Goal: Information Seeking & Learning: Find specific fact

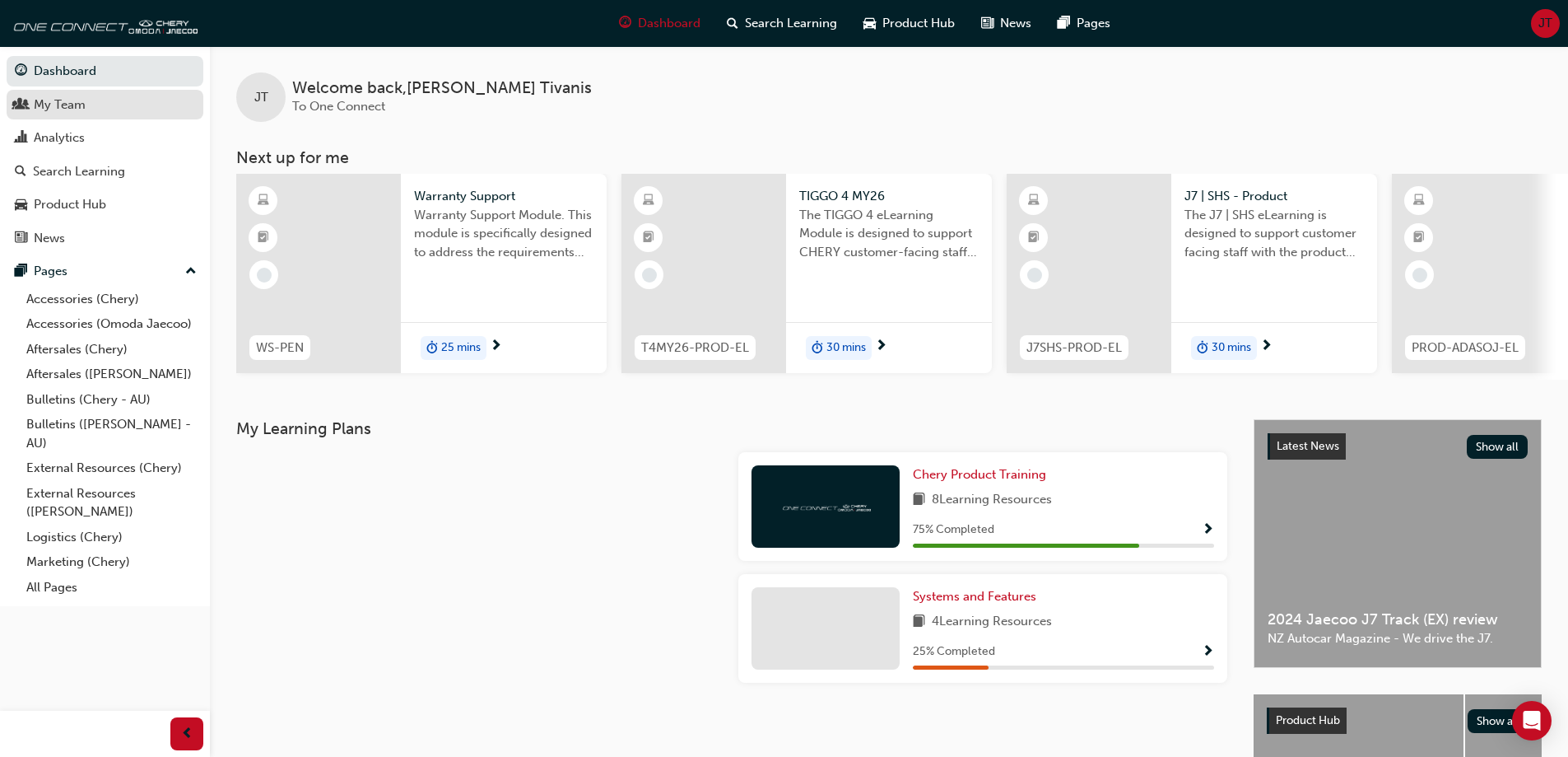
click at [76, 101] on div "My Team" at bounding box center [59, 105] width 52 height 19
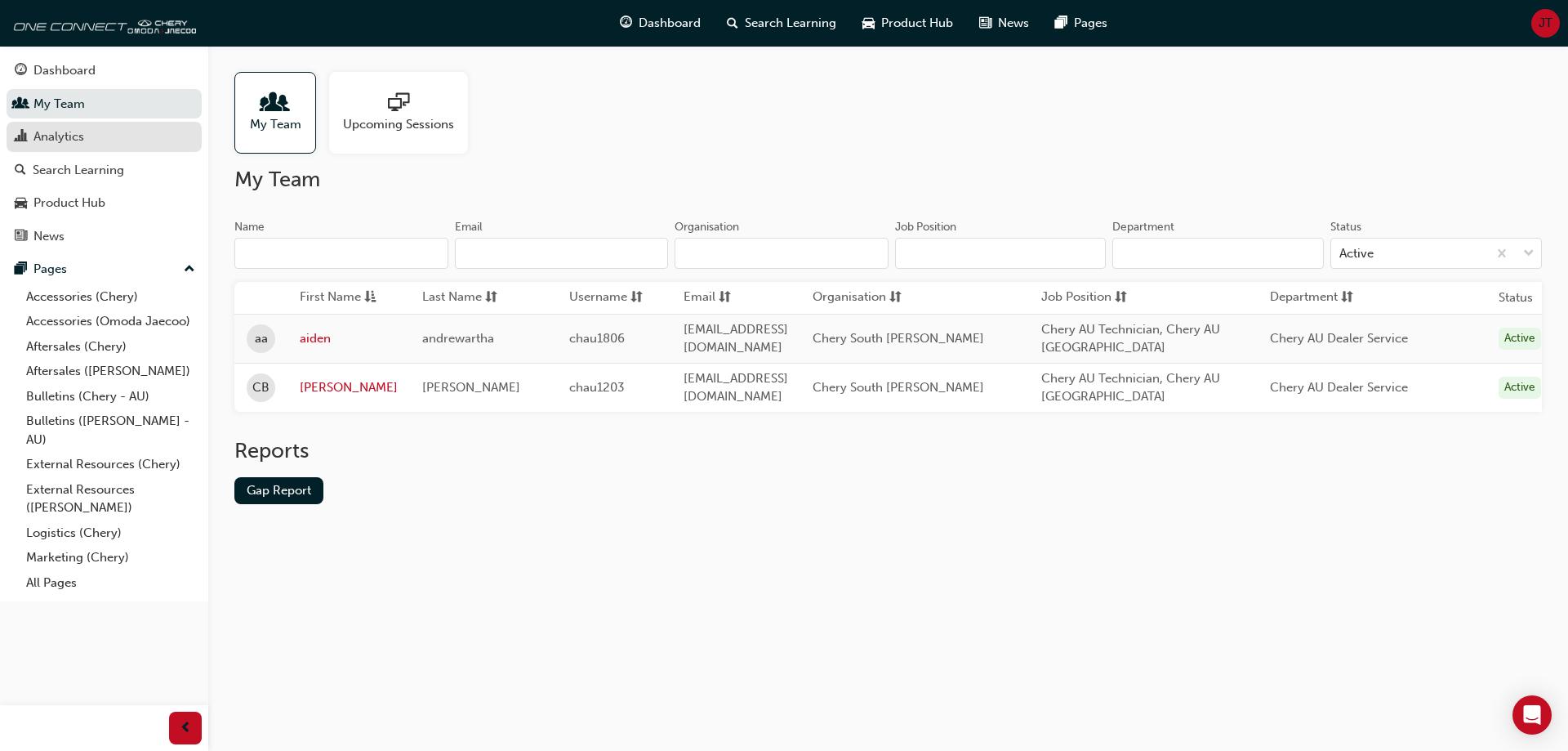
click at [86, 143] on div "Analytics" at bounding box center [104, 137] width 179 height 20
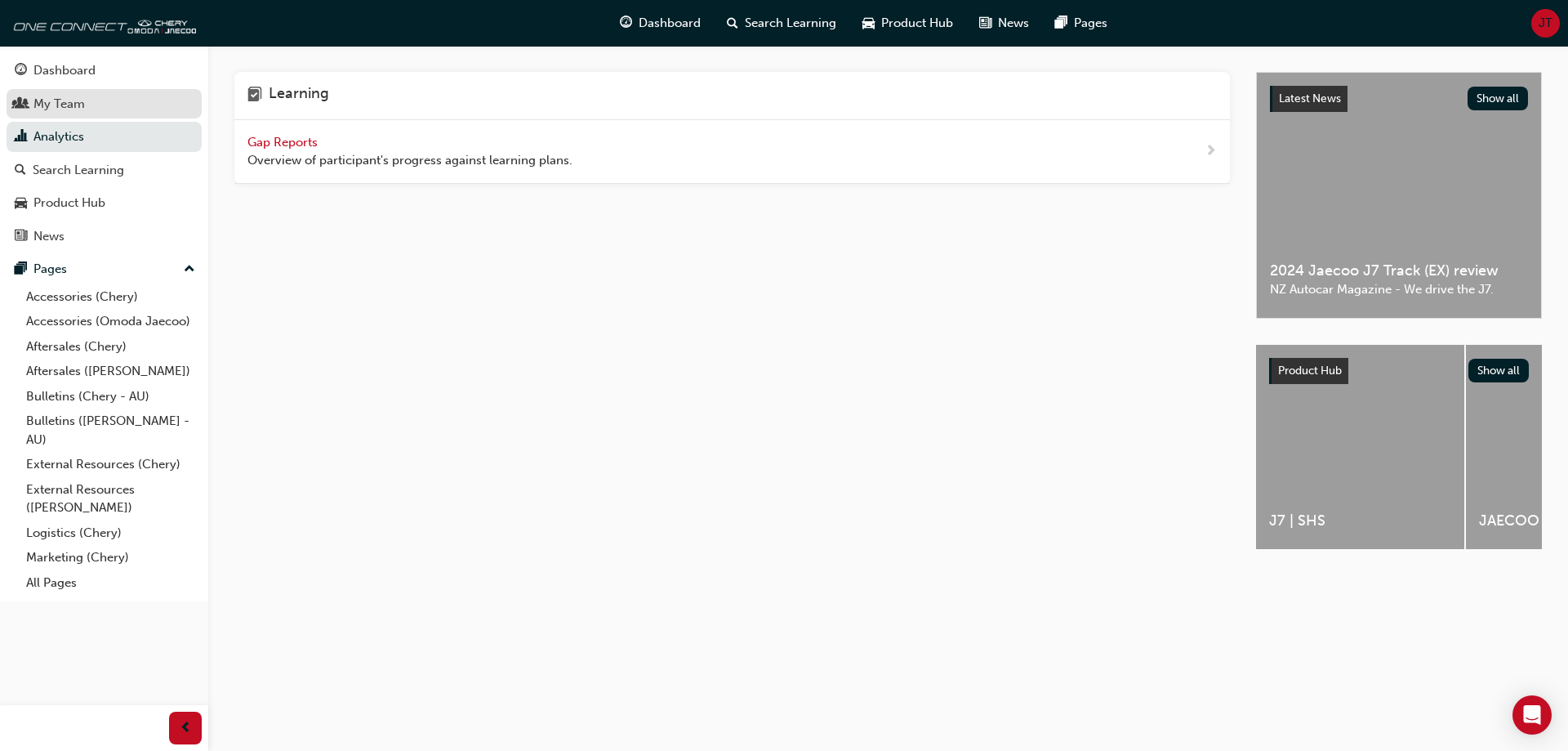
click at [110, 100] on div "My Team" at bounding box center [104, 104] width 179 height 20
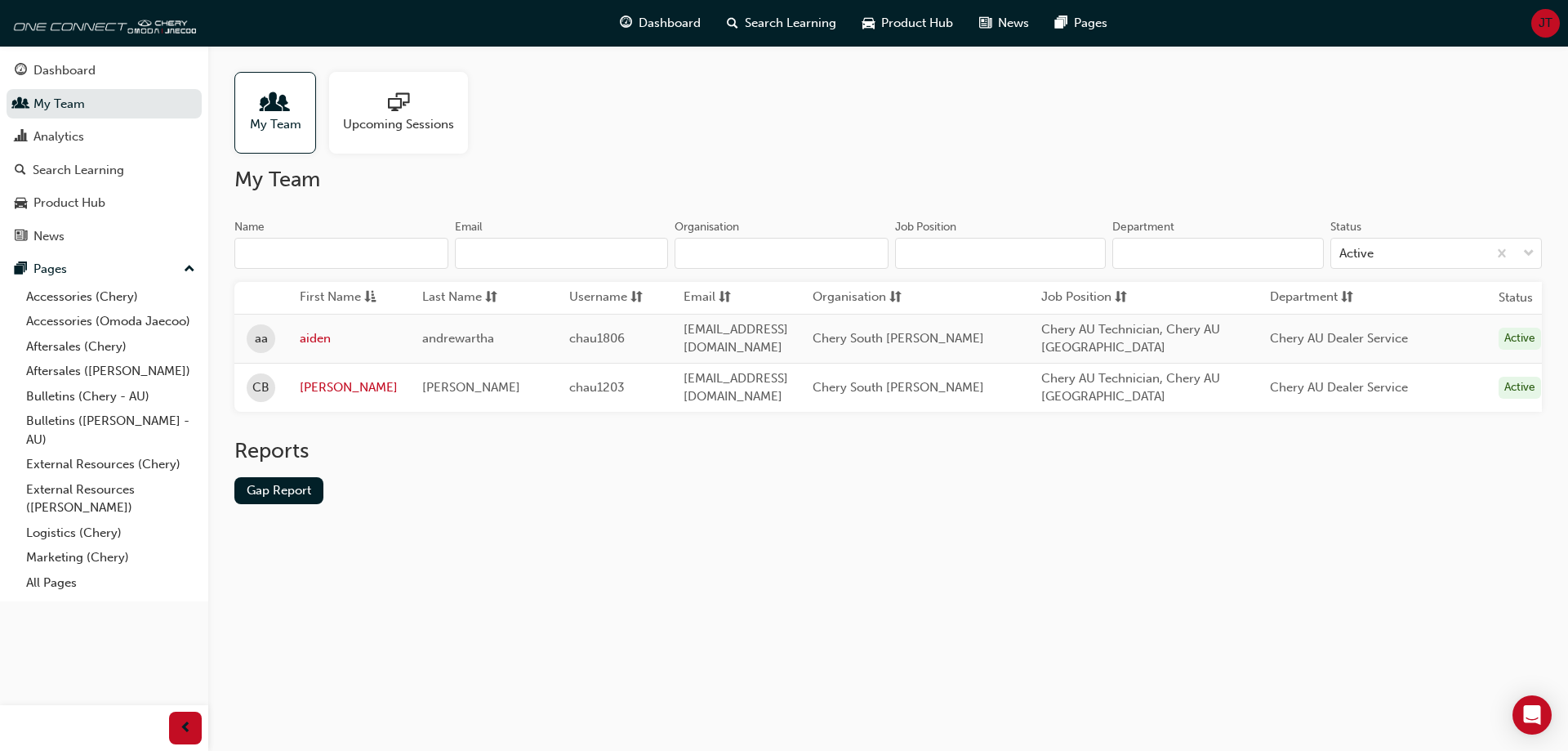
click at [1533, 21] on div "JT" at bounding box center [1546, 23] width 29 height 29
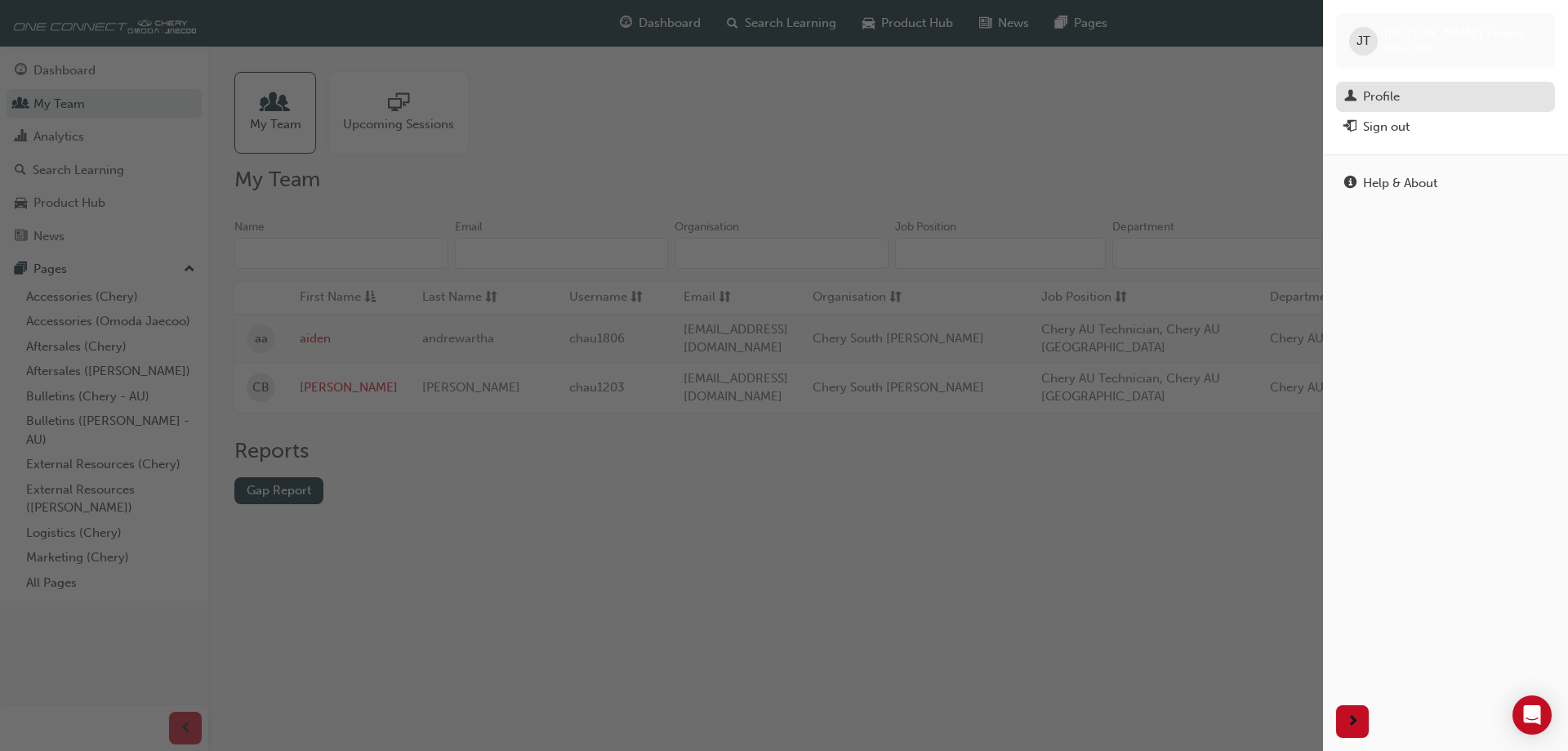
click at [1435, 102] on div "Profile" at bounding box center [1446, 97] width 203 height 20
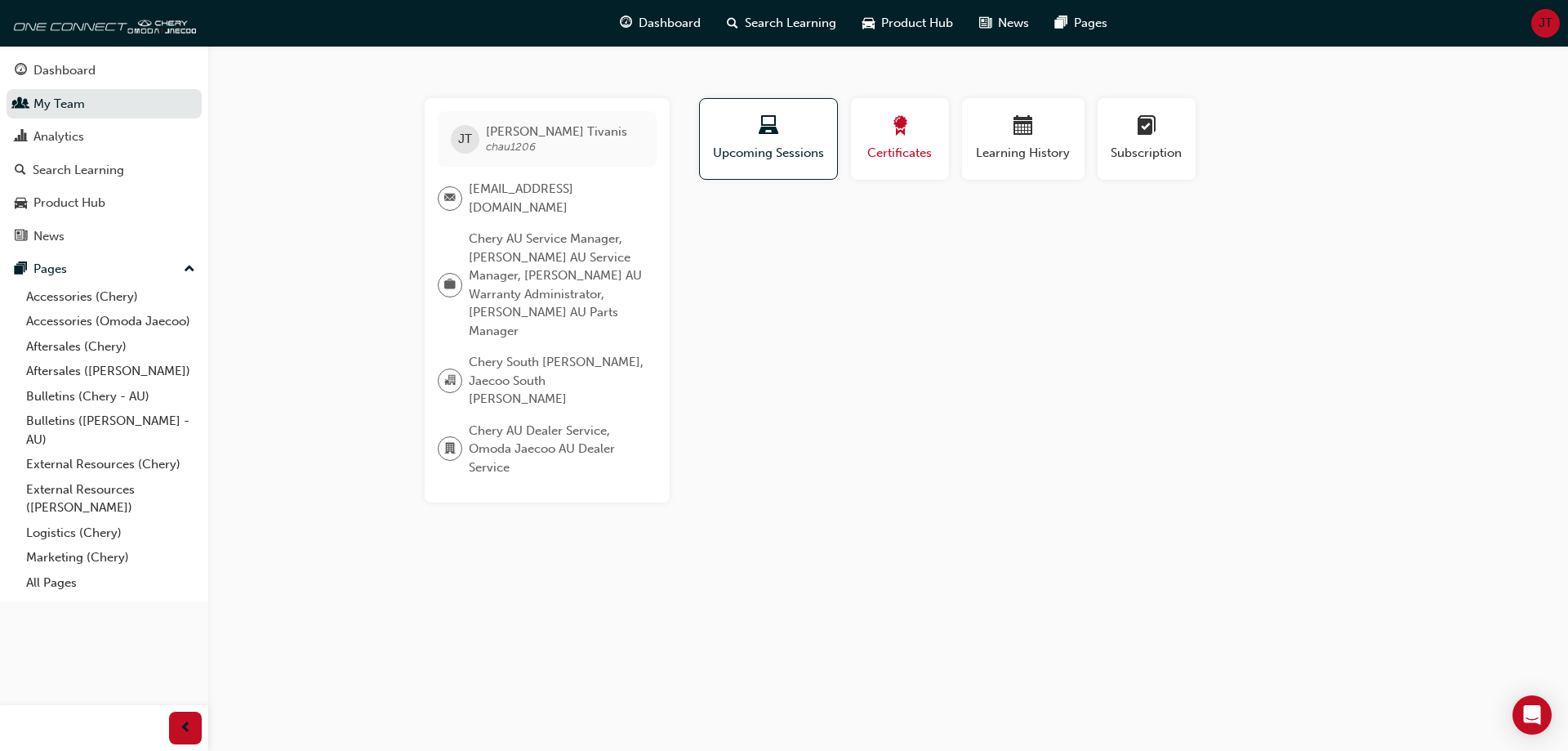
click at [919, 151] on span "Certificates" at bounding box center [900, 153] width 74 height 19
click at [1016, 142] on div "Learning History" at bounding box center [1023, 140] width 98 height 47
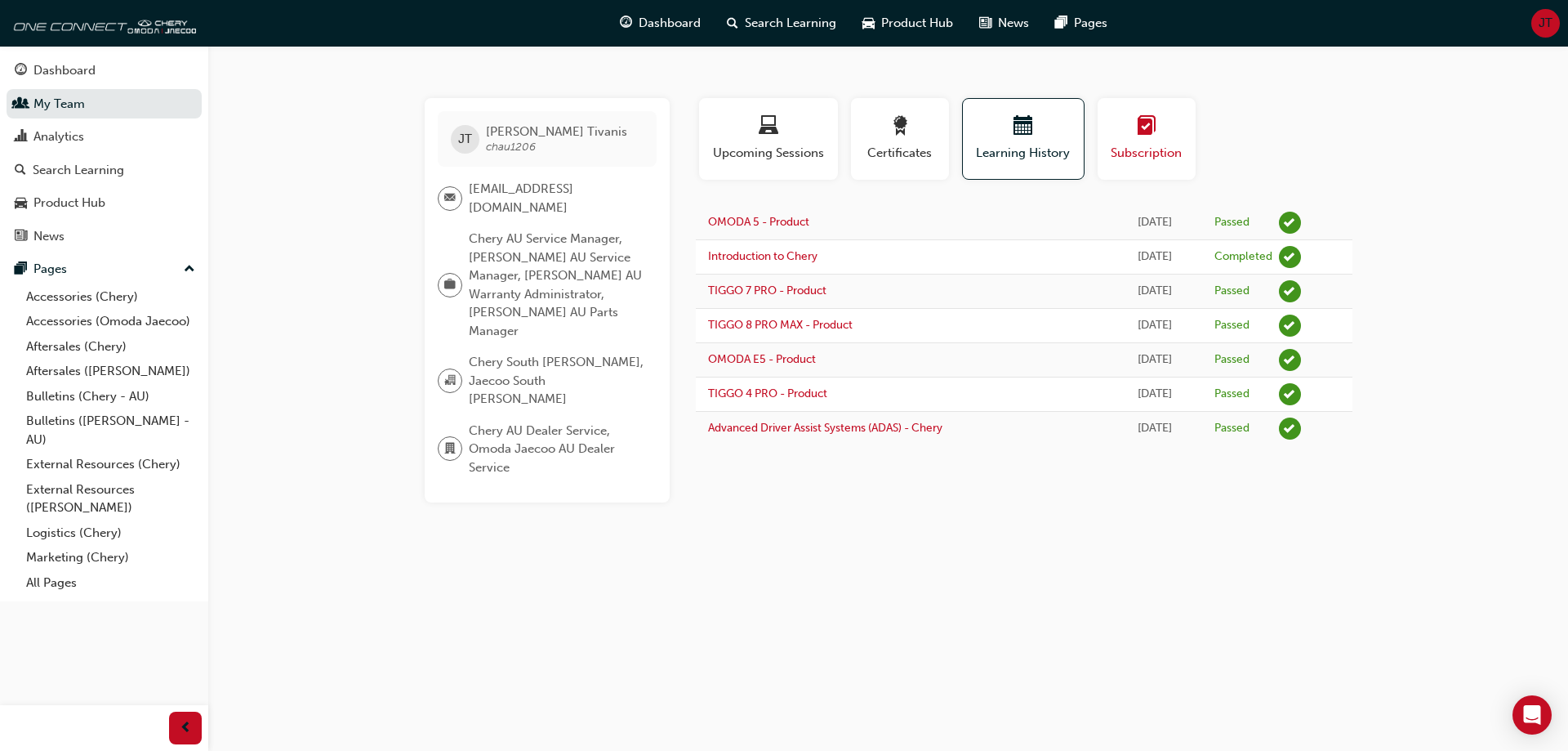
click at [1167, 143] on span "Subscription" at bounding box center [1146, 153] width 74 height 19
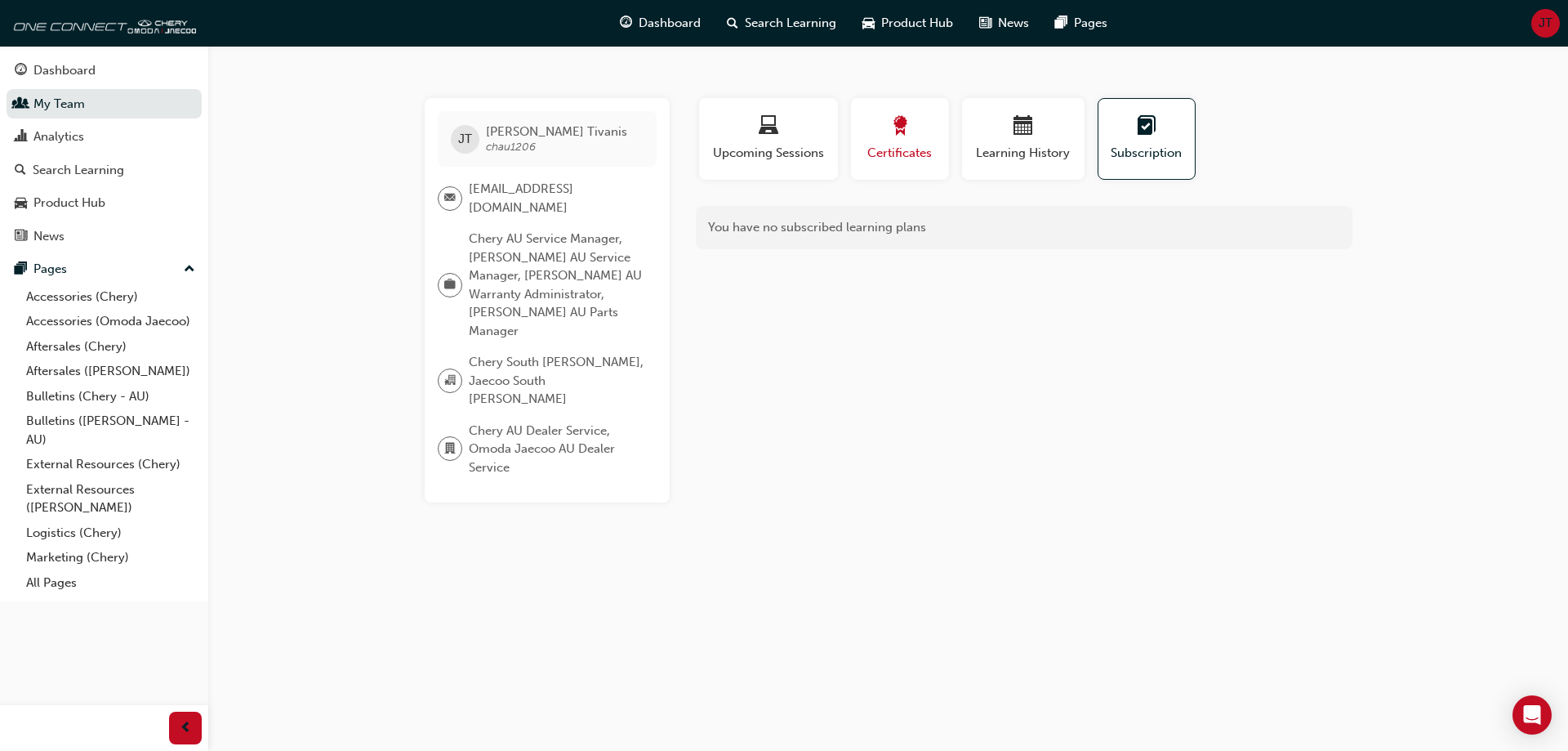
click at [933, 141] on div "Certificates" at bounding box center [900, 140] width 74 height 47
click at [799, 149] on span "Upcoming Sessions" at bounding box center [768, 153] width 114 height 19
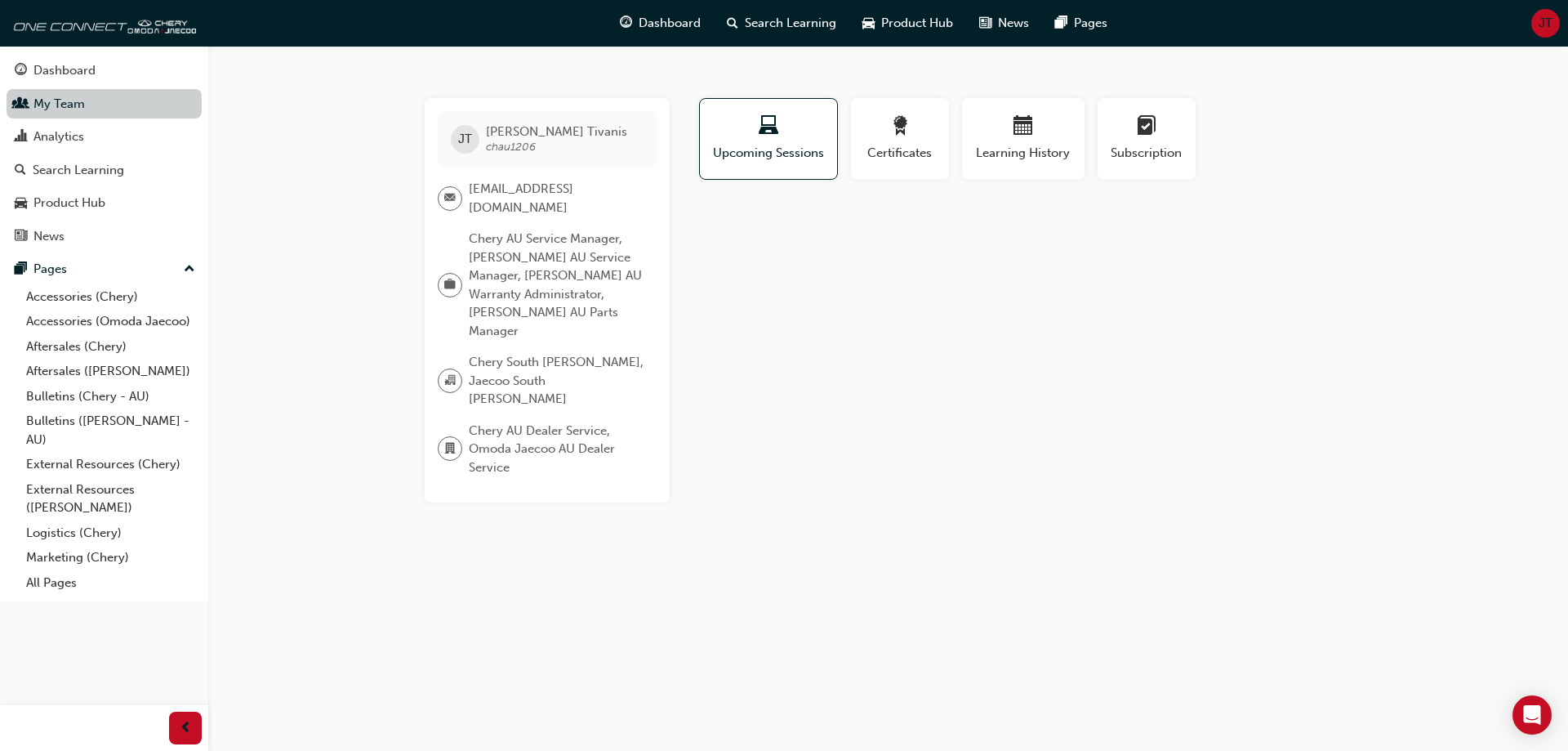
click at [101, 110] on link "My Team" at bounding box center [104, 104] width 195 height 30
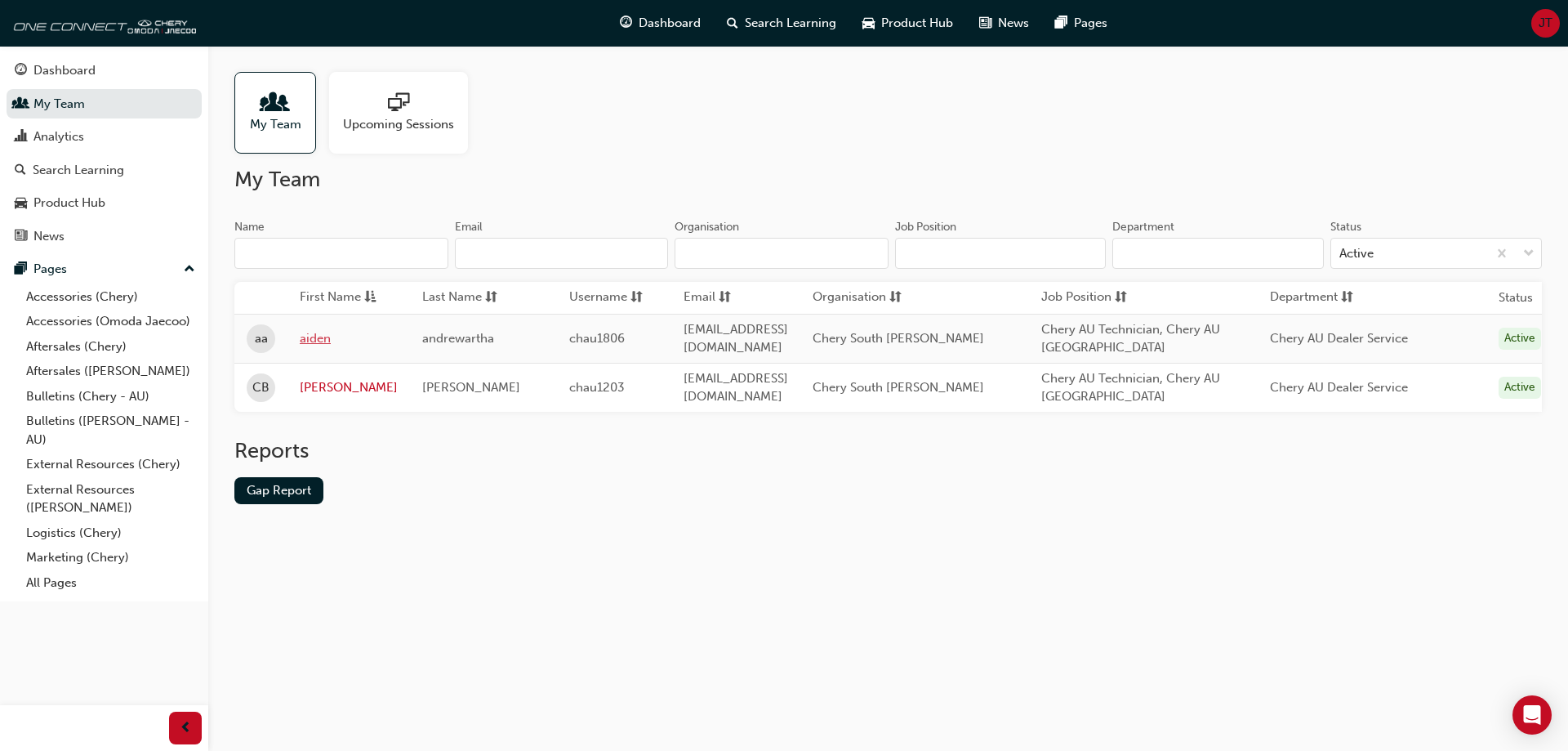
click at [320, 336] on link "aiden" at bounding box center [348, 339] width 98 height 19
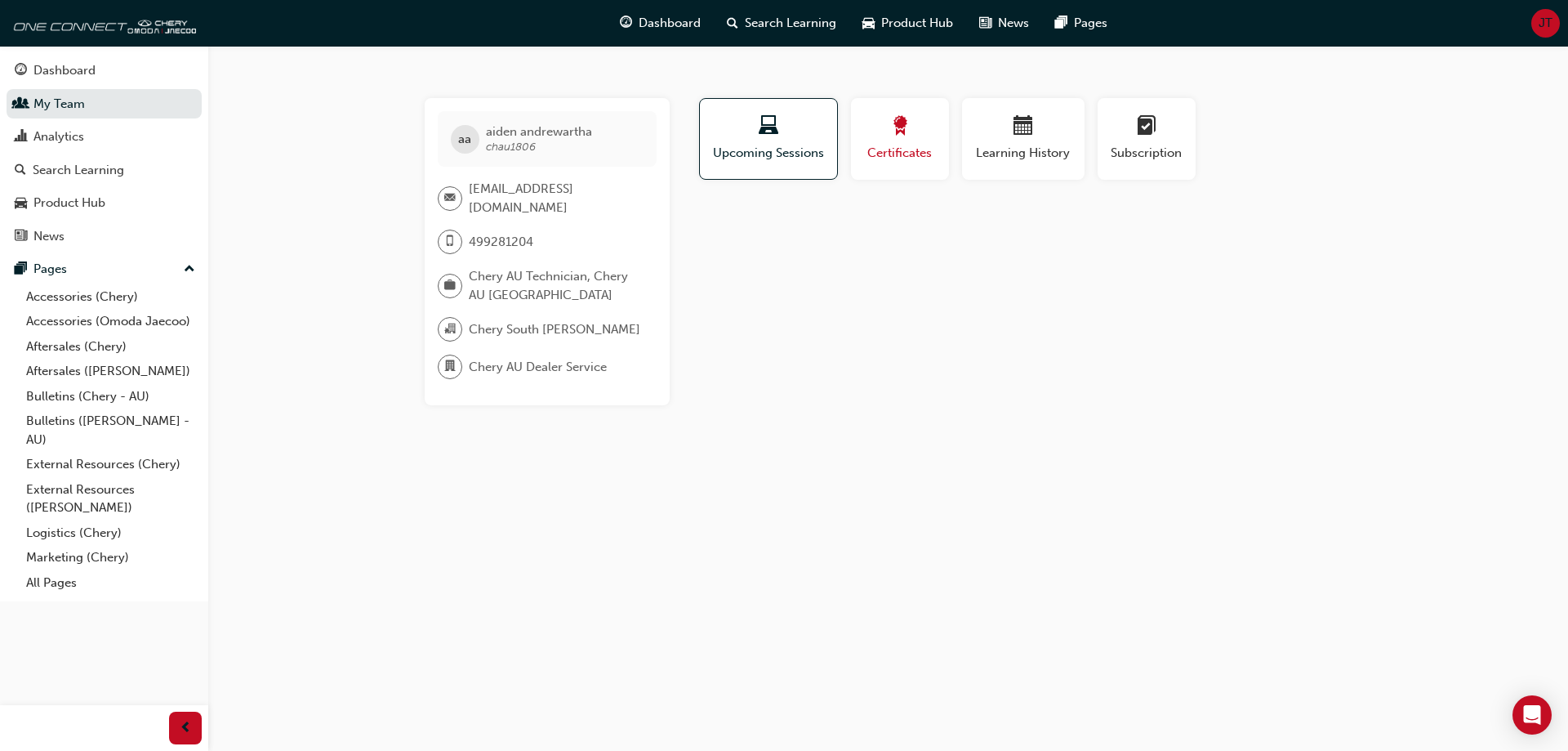
click at [903, 144] on span "Certificates" at bounding box center [900, 153] width 74 height 19
click at [1013, 159] on span "Learning History" at bounding box center [1023, 153] width 98 height 19
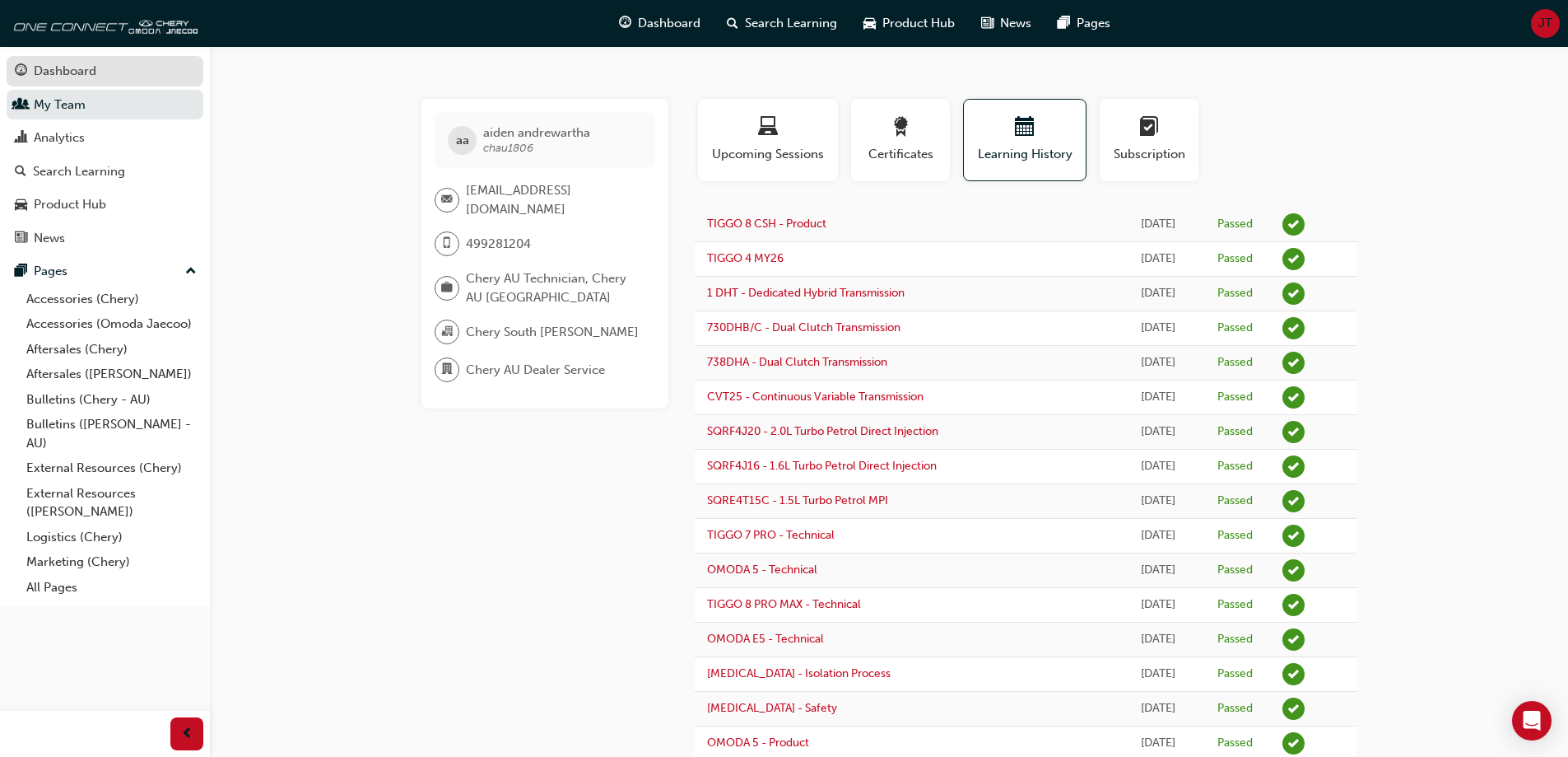
click at [42, 68] on div "Dashboard" at bounding box center [65, 71] width 63 height 19
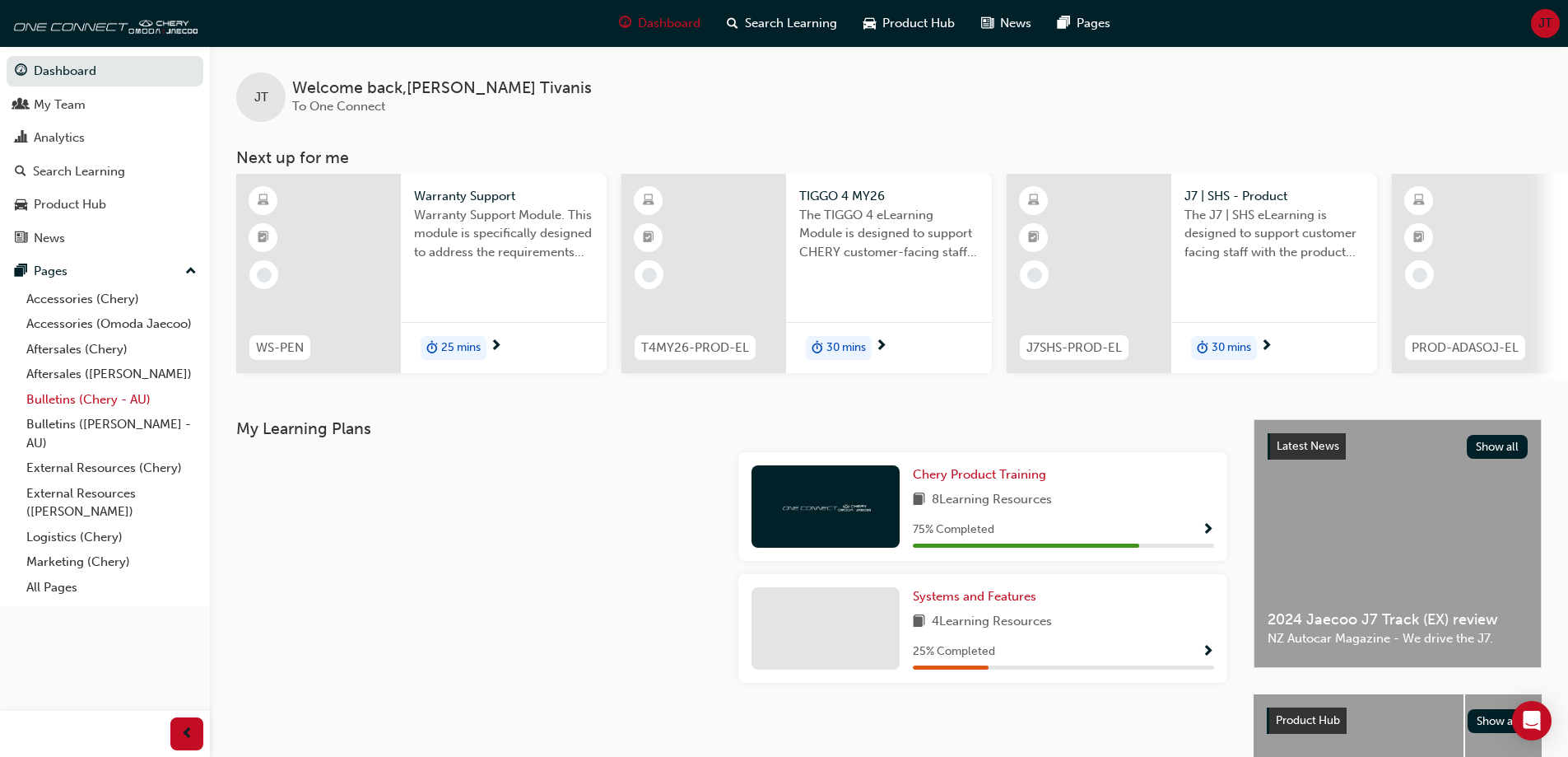
click at [106, 397] on link "Bulletins (Chery - AU)" at bounding box center [112, 400] width 184 height 25
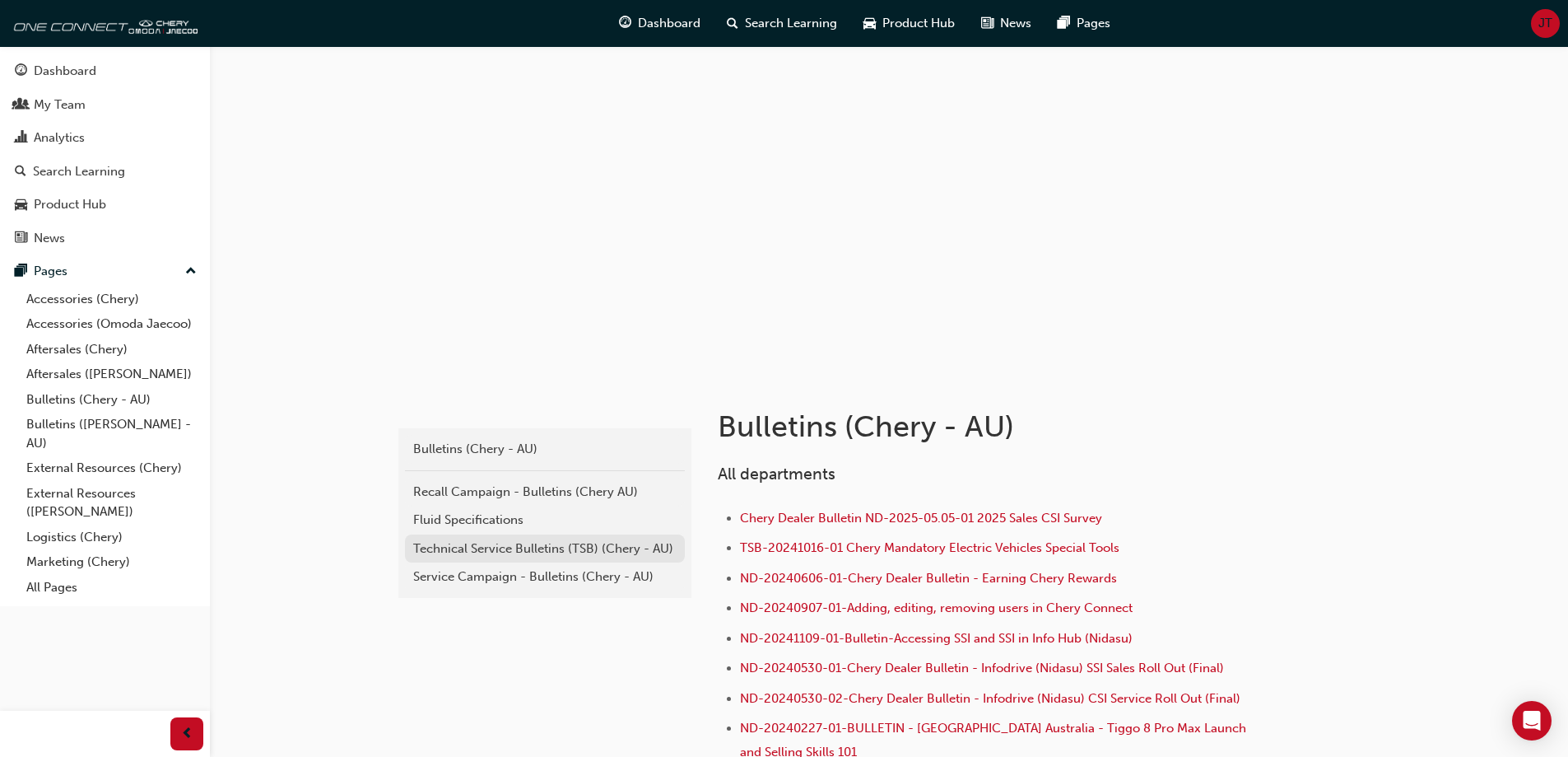
click at [555, 544] on div "Technical Service Bulletins (TSB) (Chery - AU)" at bounding box center [545, 549] width 264 height 19
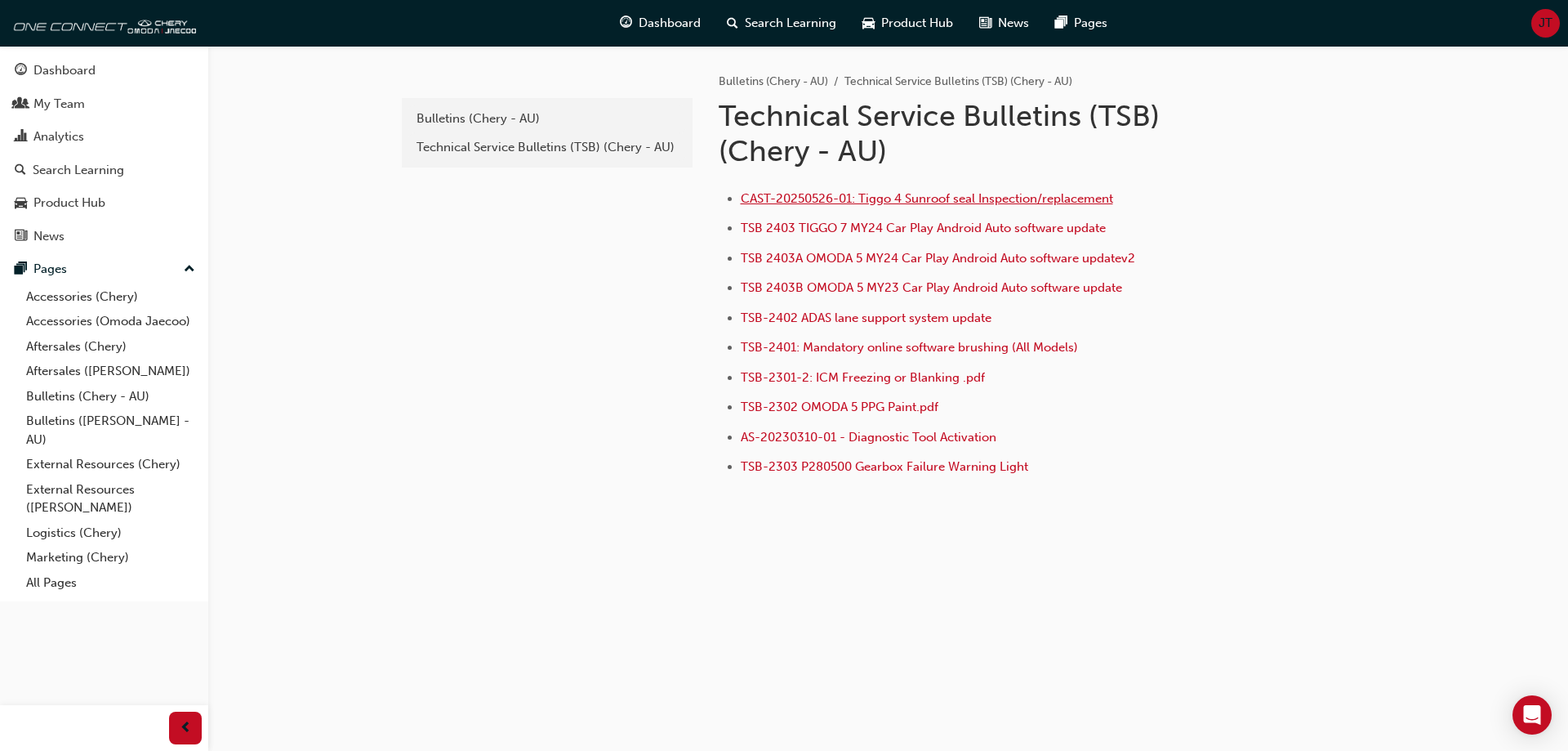
click at [914, 201] on span "CAST-20250526-01: Tiggo 4 Sunroof seal Inspection/replacement" at bounding box center [927, 198] width 372 height 15
